Goal: Navigation & Orientation: Find specific page/section

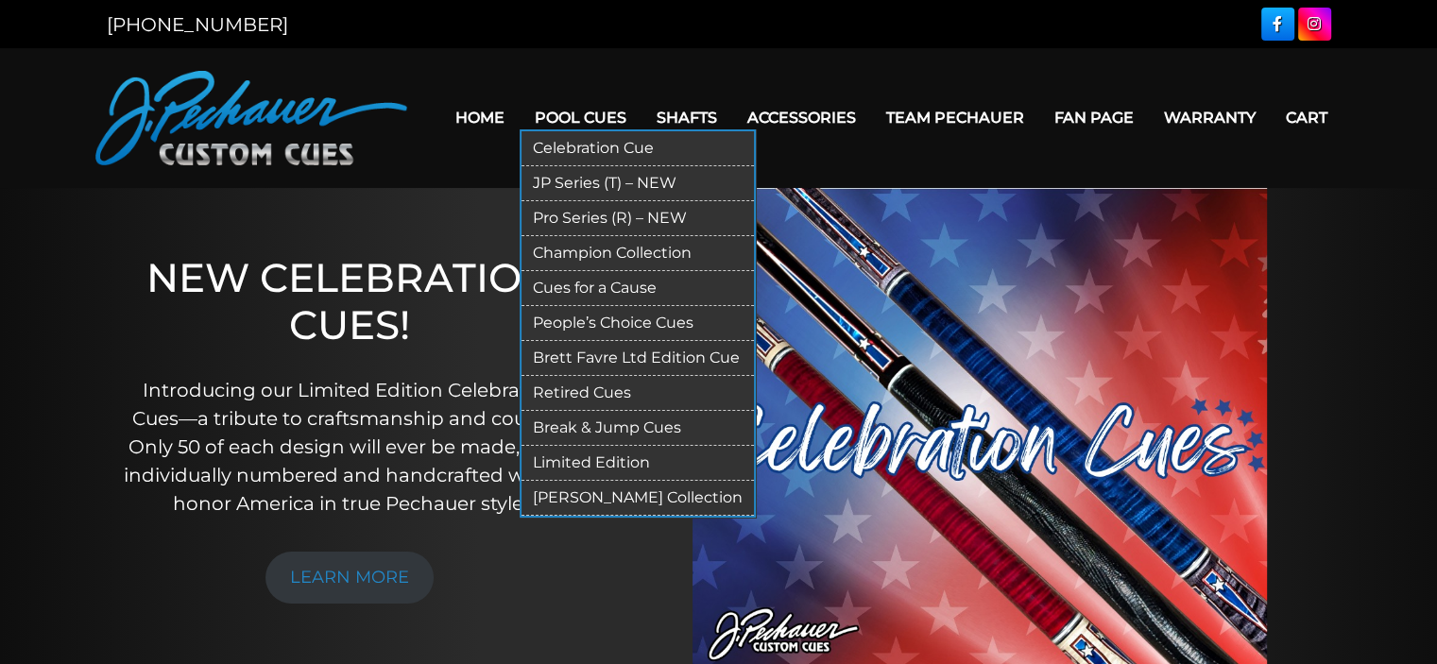
click at [582, 384] on link "Retired Cues" at bounding box center [638, 393] width 232 height 35
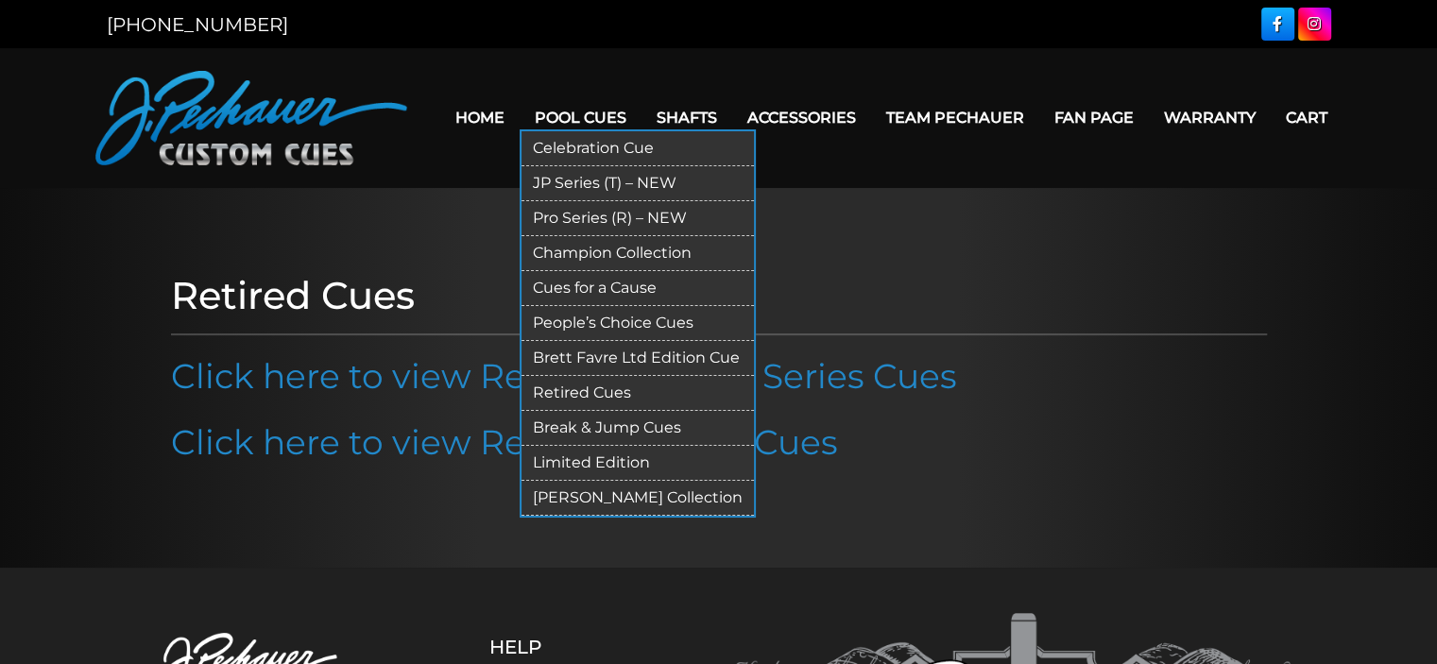
click at [562, 464] on link "Limited Edition" at bounding box center [638, 463] width 232 height 35
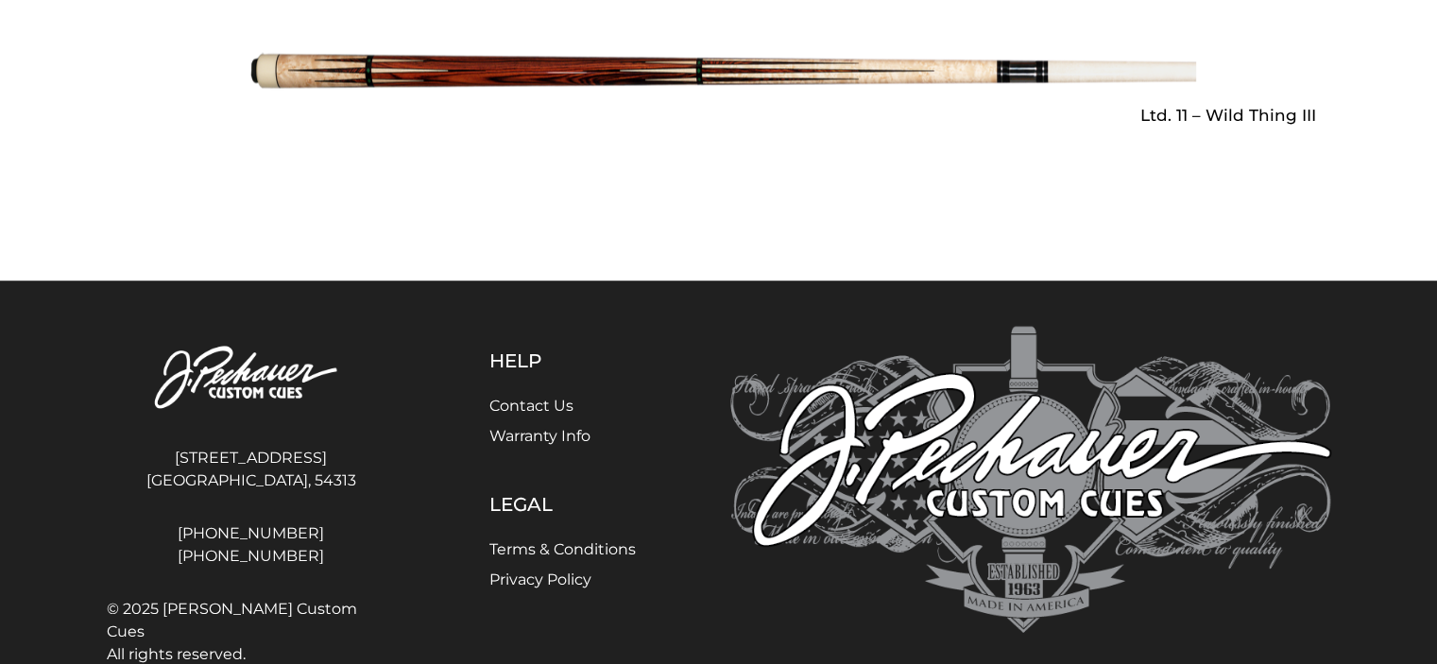
scroll to position [3241, 0]
